Goal: Transaction & Acquisition: Purchase product/service

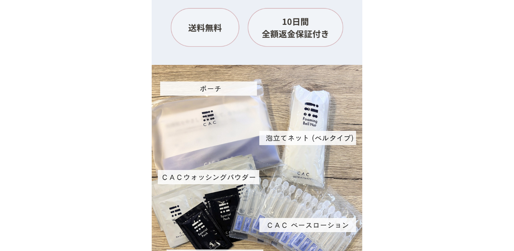
scroll to position [7039, 0]
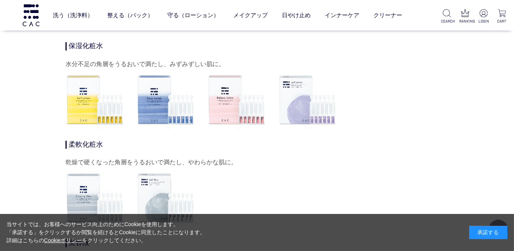
scroll to position [2455, 0]
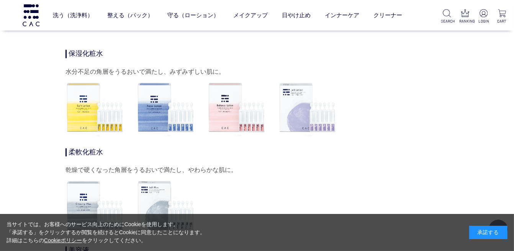
click at [287, 109] on img at bounding box center [307, 107] width 59 height 59
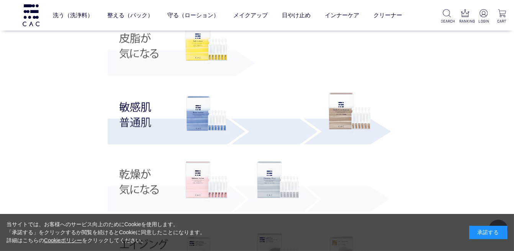
scroll to position [1566, 0]
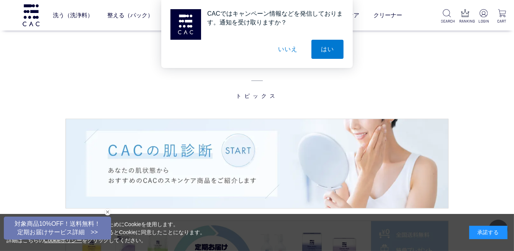
scroll to position [1012, 0]
